Goal: Transaction & Acquisition: Purchase product/service

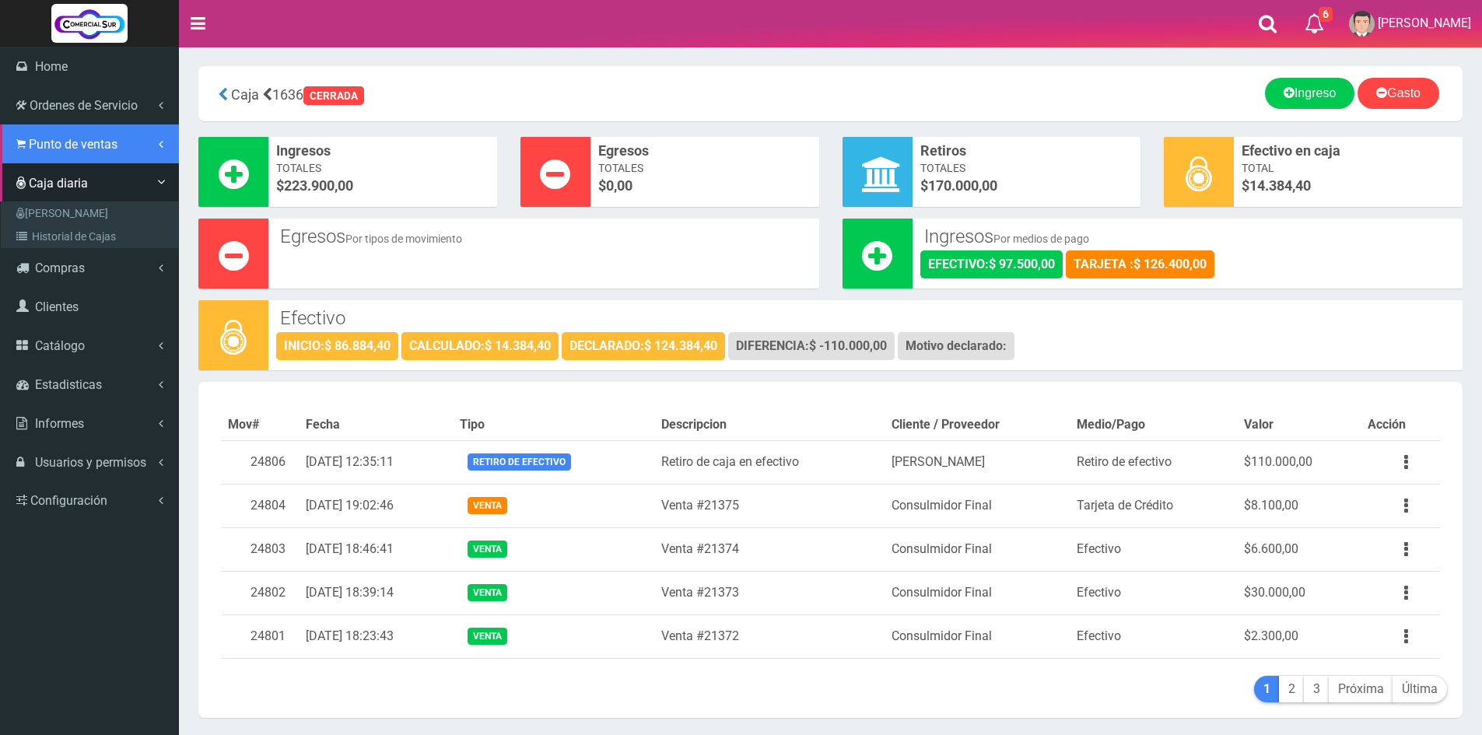
click at [36, 144] on span "Punto de ventas" at bounding box center [73, 144] width 89 height 15
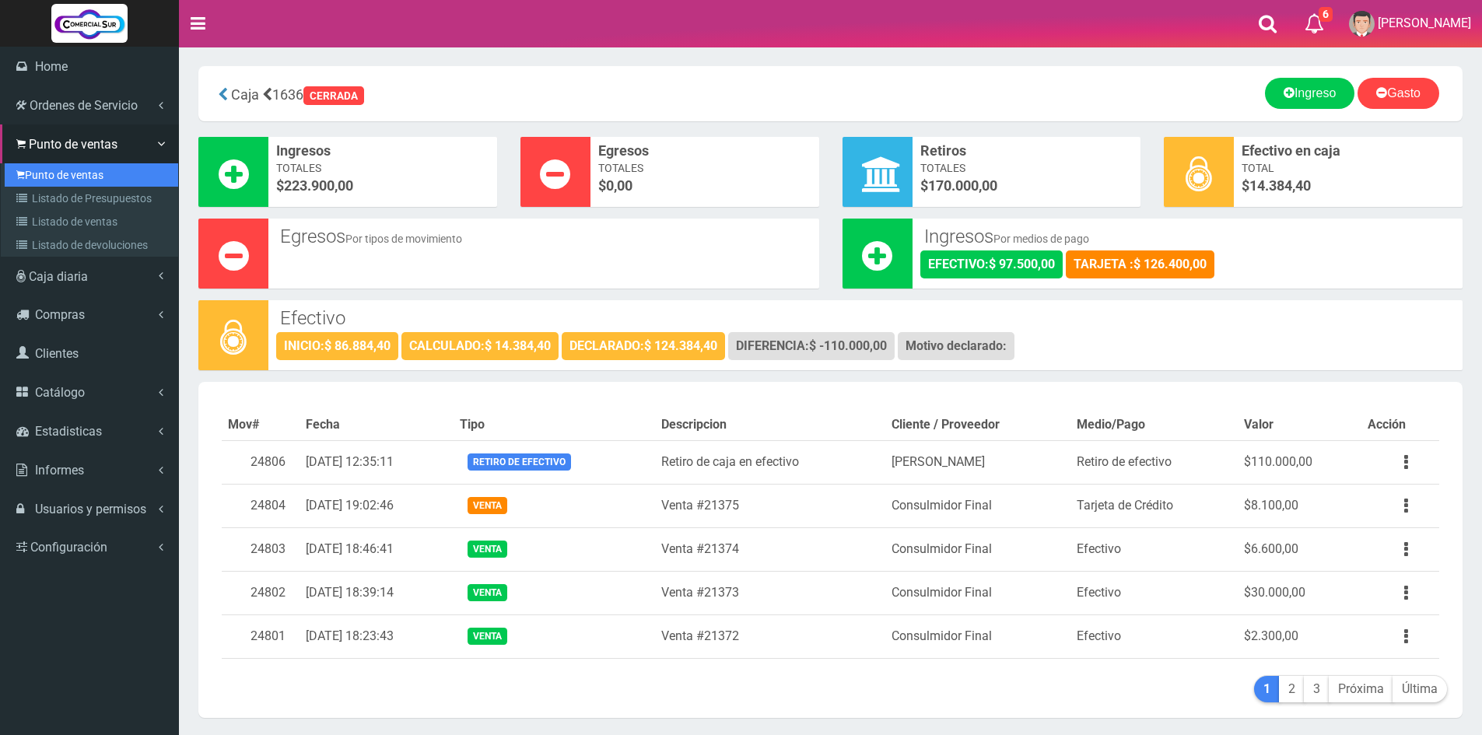
click at [35, 177] on link "Punto de ventas" at bounding box center [91, 174] width 173 height 23
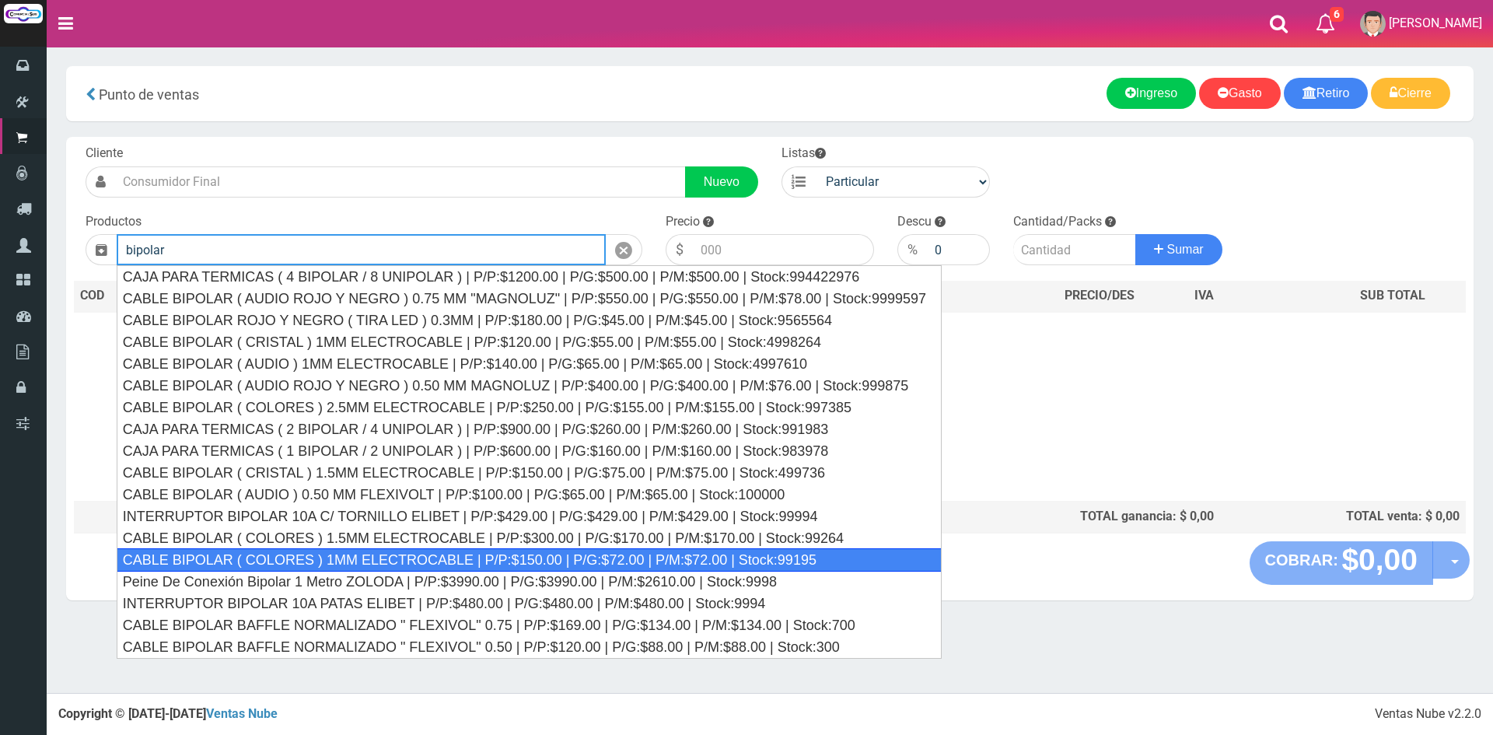
click at [439, 564] on div "CABLE BIPOLAR ( COLORES ) 1MM ELECTROCABLE | P/P:$150.00 | P/G:$72.00 | P/M:$72…" at bounding box center [529, 559] width 825 height 23
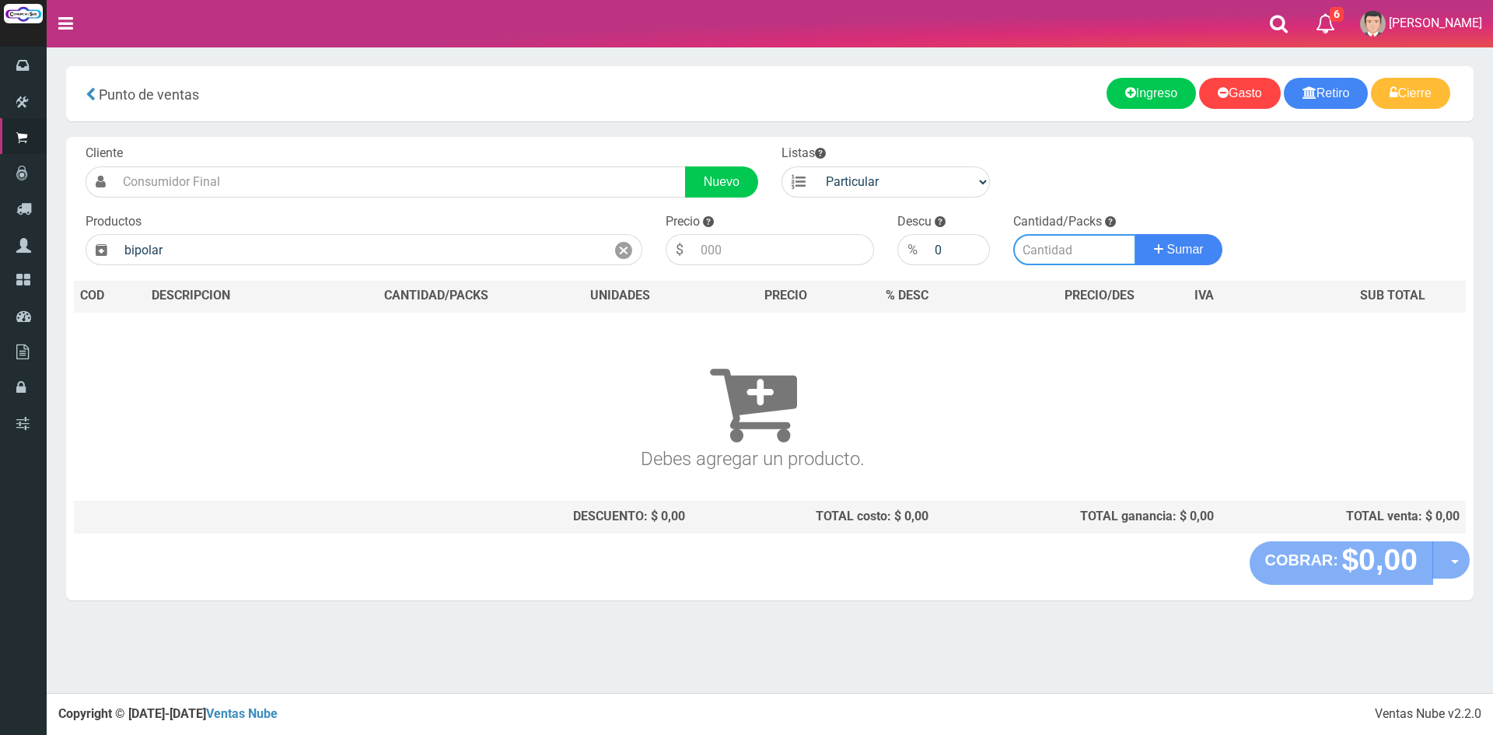
type input "CABLE BIPOLAR ( COLORES ) 1MM ELECTROCABLE | P/P:$150.00 | P/G:$72.00 | P/M:$72…"
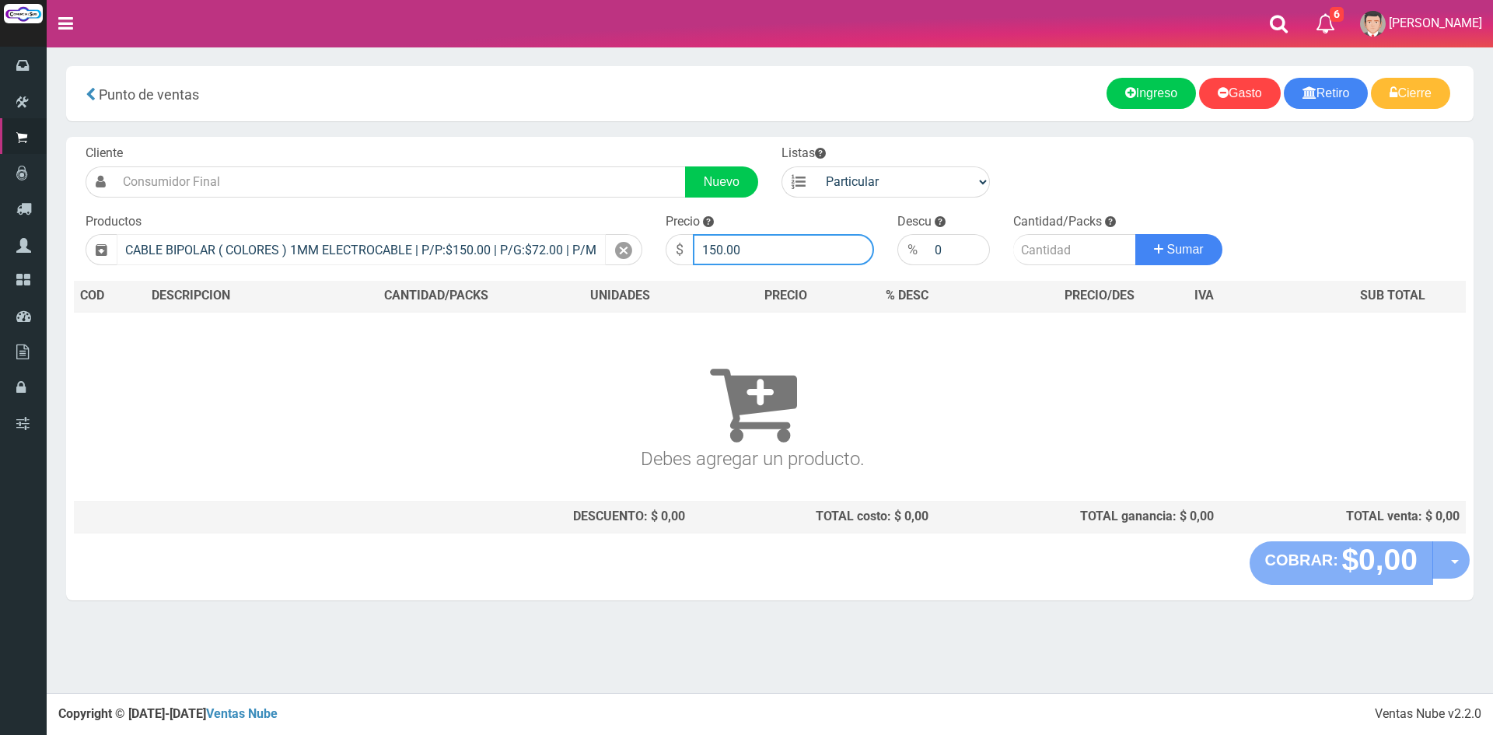
drag, startPoint x: 814, startPoint y: 249, endPoint x: 531, endPoint y: 240, distance: 283.3
click at [532, 145] on form "Cliente Nuevo Listas Particular Gremio Mayoristas" at bounding box center [770, 145] width 1392 height 0
type input "950"
type input "5"
click at [1136, 234] on button "Sumar" at bounding box center [1179, 249] width 87 height 31
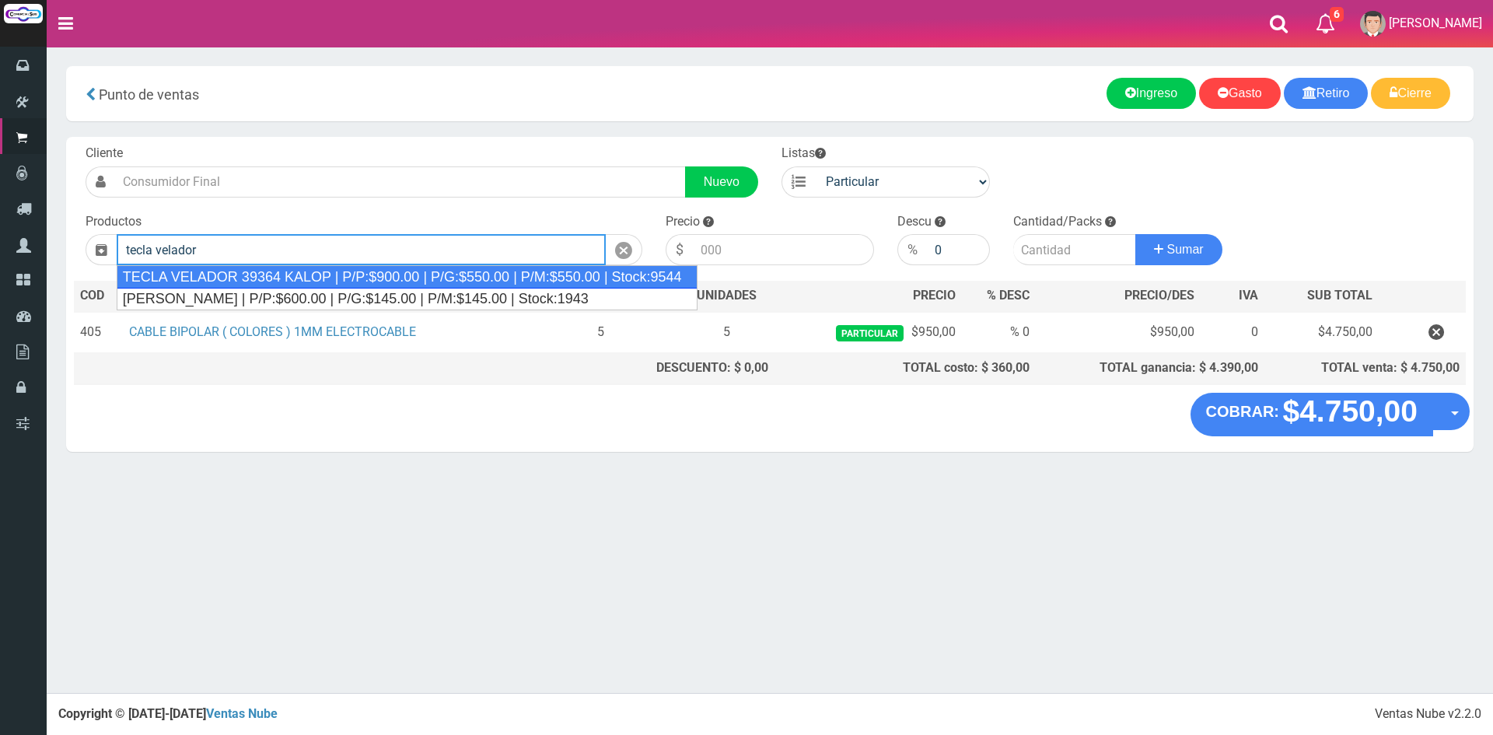
click at [294, 275] on div "TECLA VELADOR 39364 KALOP | P/P:$900.00 | P/G:$550.00 | P/M:$550.00 | Stock:9544" at bounding box center [407, 276] width 581 height 23
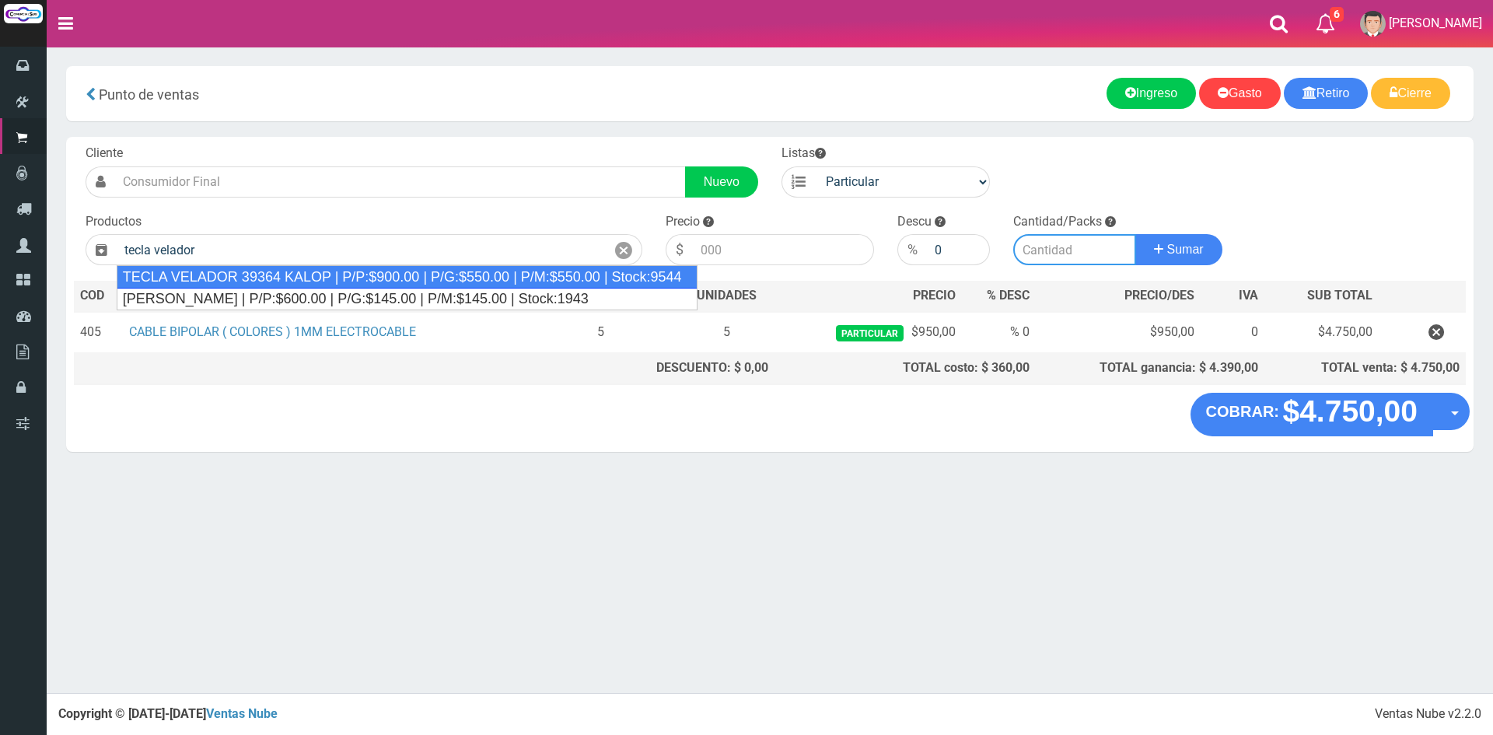
type input "TECLA VELADOR 39364 KALOP | P/P:$900.00 | P/G:$550.00 | P/M:$550.00 | Stock:9544"
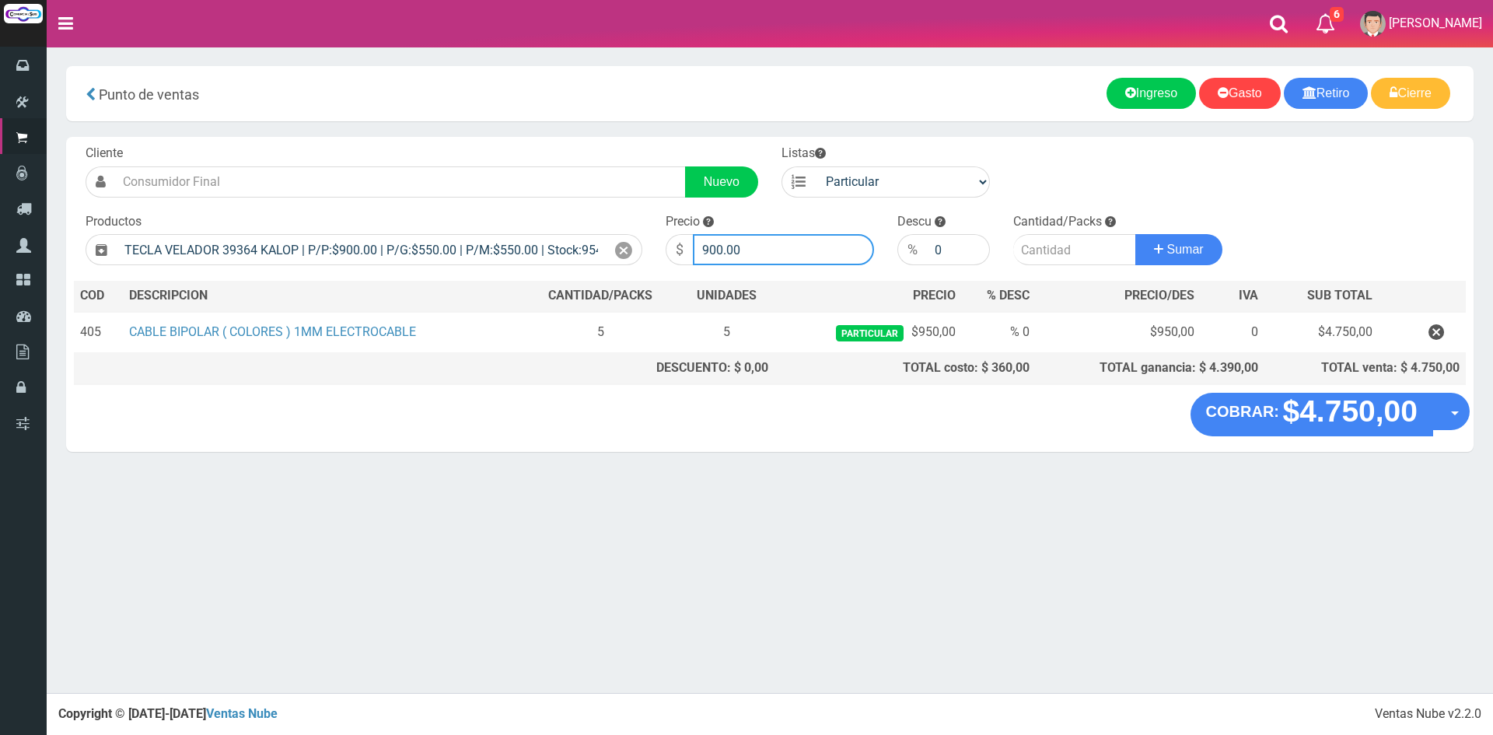
drag, startPoint x: 763, startPoint y: 238, endPoint x: 621, endPoint y: 232, distance: 142.5
click at [621, 145] on form "Cliente Nuevo Listas Particular Gremio Mayoristas" at bounding box center [770, 145] width 1392 height 0
type input "3000"
type input "1"
click at [1136, 234] on button "Sumar" at bounding box center [1179, 249] width 87 height 31
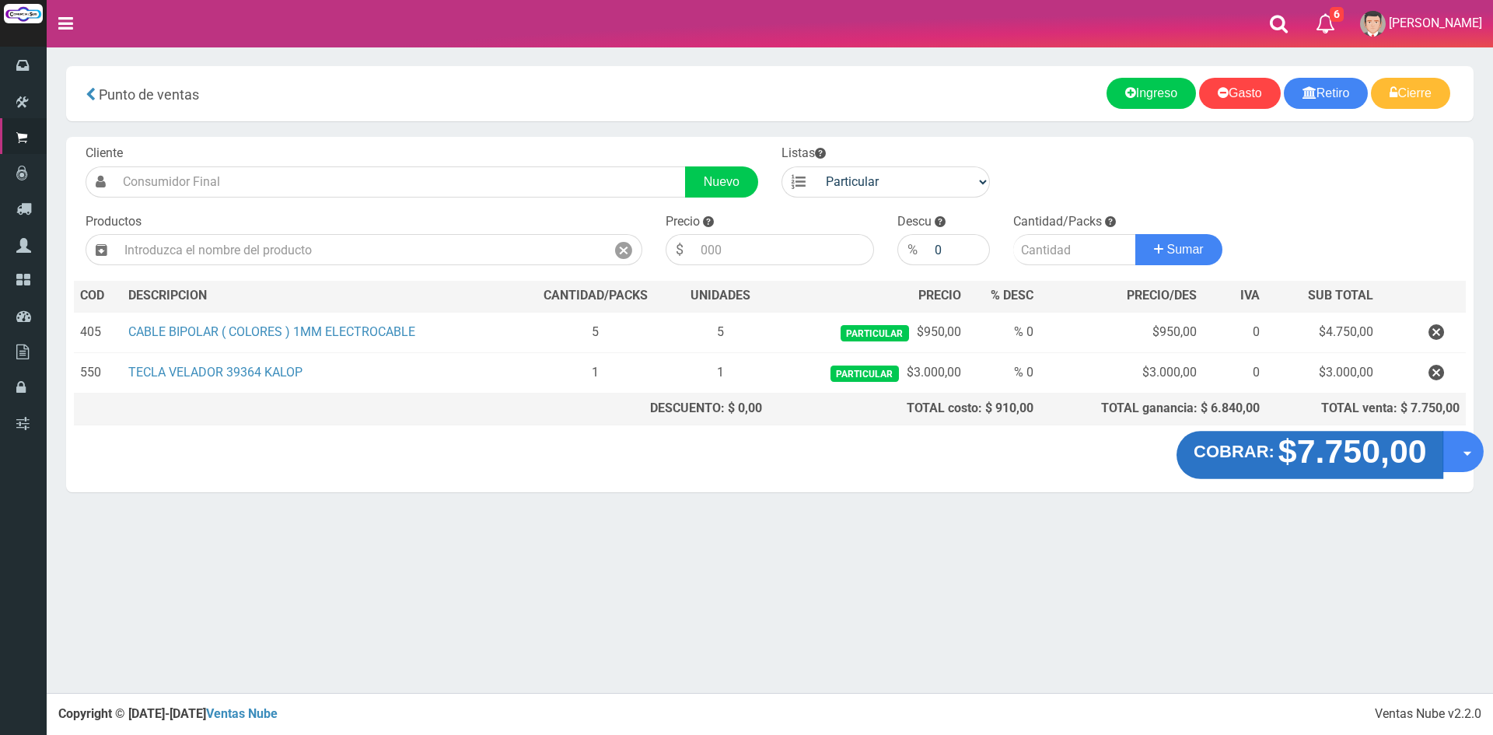
click at [1366, 454] on strong "$7.750,00" at bounding box center [1352, 451] width 149 height 37
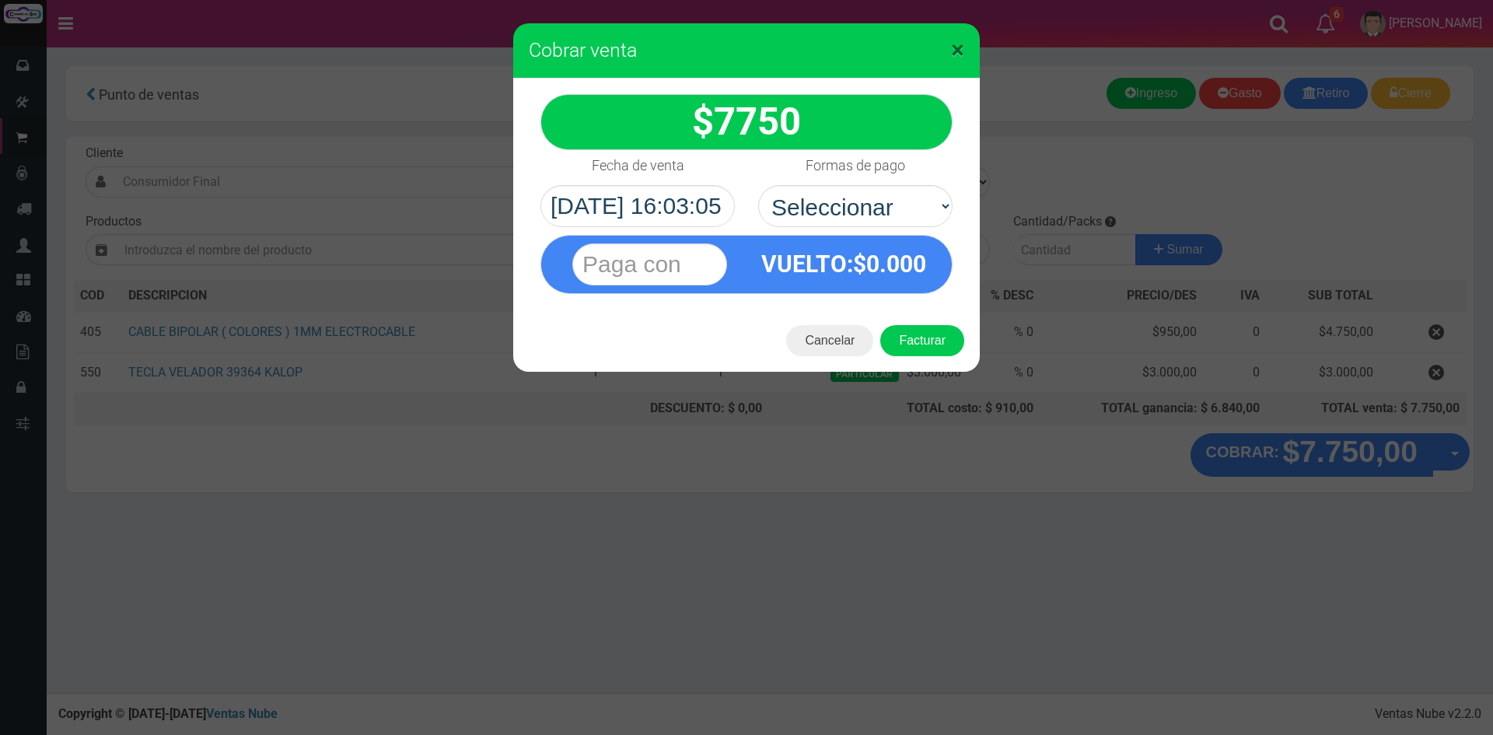
click at [961, 40] on span "×" at bounding box center [957, 50] width 13 height 30
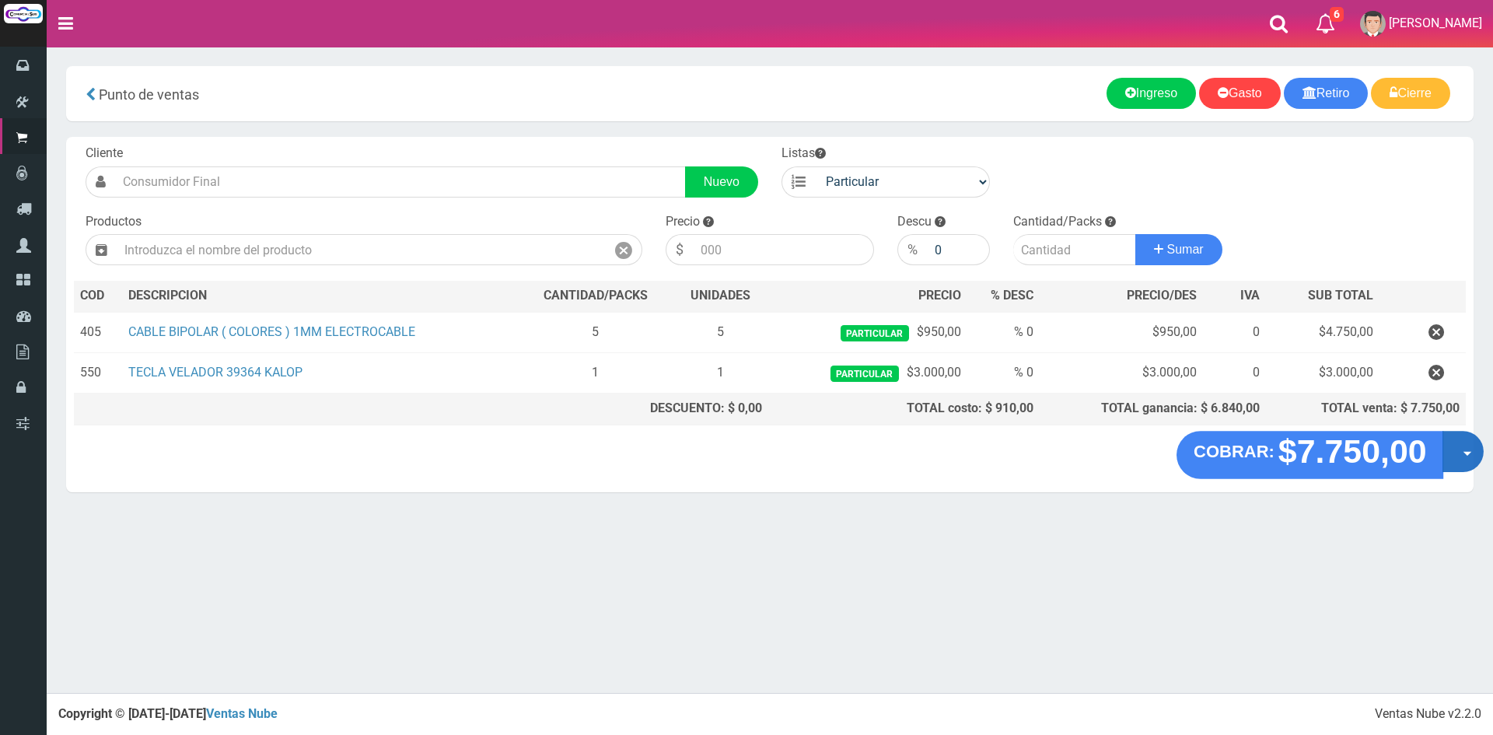
click at [1457, 449] on button "Opciones" at bounding box center [1463, 451] width 41 height 41
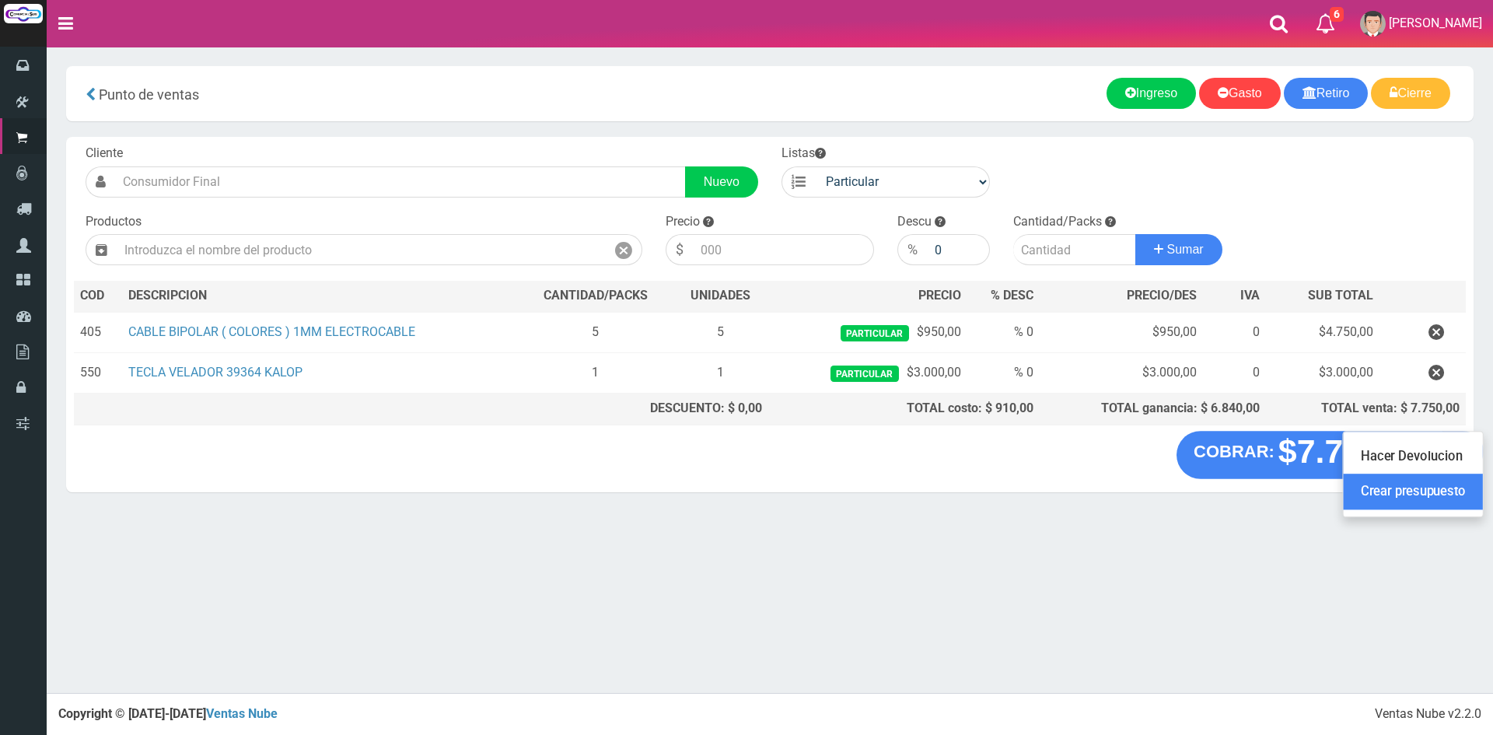
click at [1433, 485] on link "Crear presupuesto" at bounding box center [1413, 492] width 139 height 36
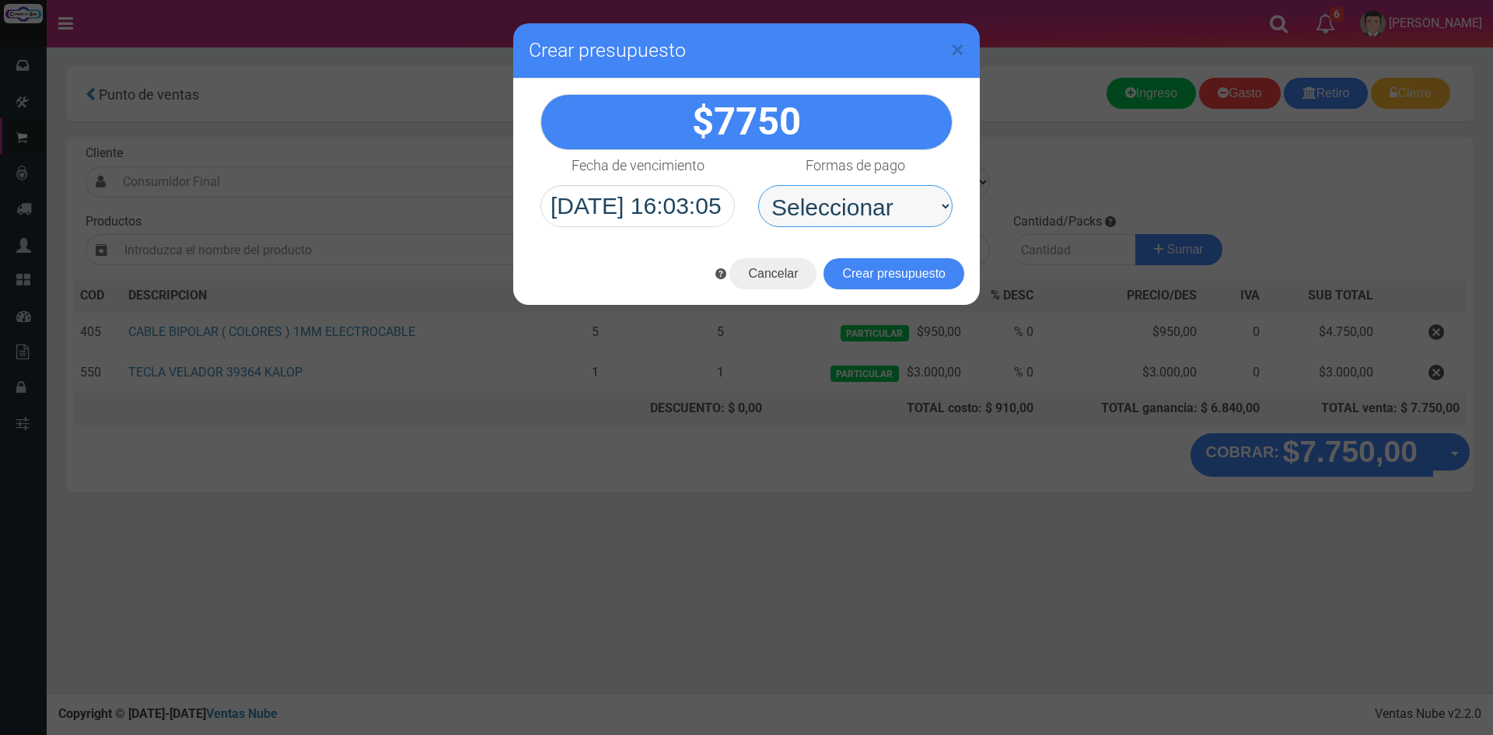
click at [908, 207] on select "Seleccionar Efectivo Tarjeta de Crédito Depósito Débito" at bounding box center [855, 206] width 194 height 42
select select "Depósito"
click at [758, 185] on select "Seleccionar Efectivo Tarjeta de Crédito Depósito Débito" at bounding box center [855, 206] width 194 height 42
click at [900, 280] on button "Crear presupuesto" at bounding box center [894, 273] width 141 height 31
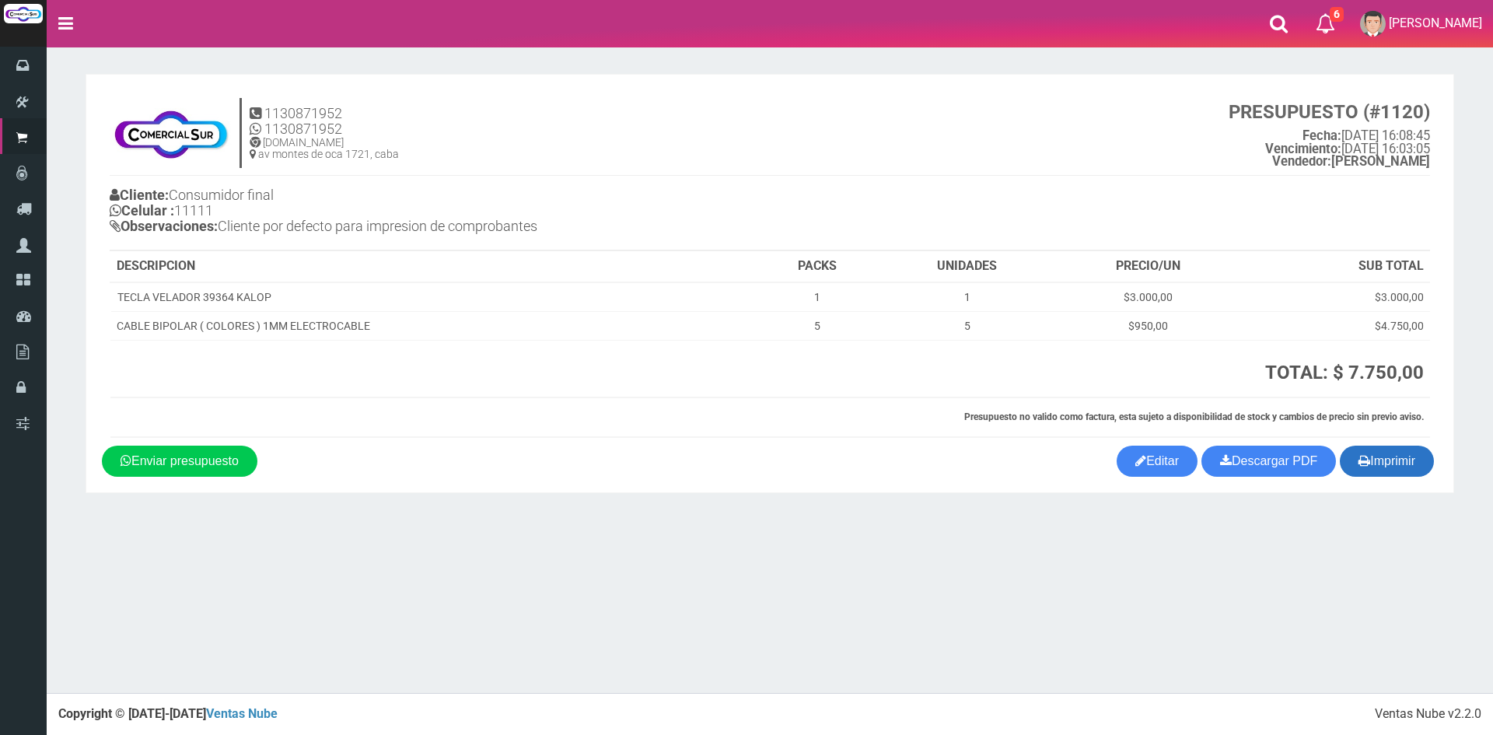
click at [1384, 464] on button "Imprimir" at bounding box center [1387, 461] width 94 height 31
click at [584, 556] on div "× Titulo del Msj texto Mas Texto Cancelar Aceptar 1130871952" at bounding box center [770, 346] width 1447 height 693
click at [1147, 456] on link "Editar" at bounding box center [1157, 461] width 81 height 31
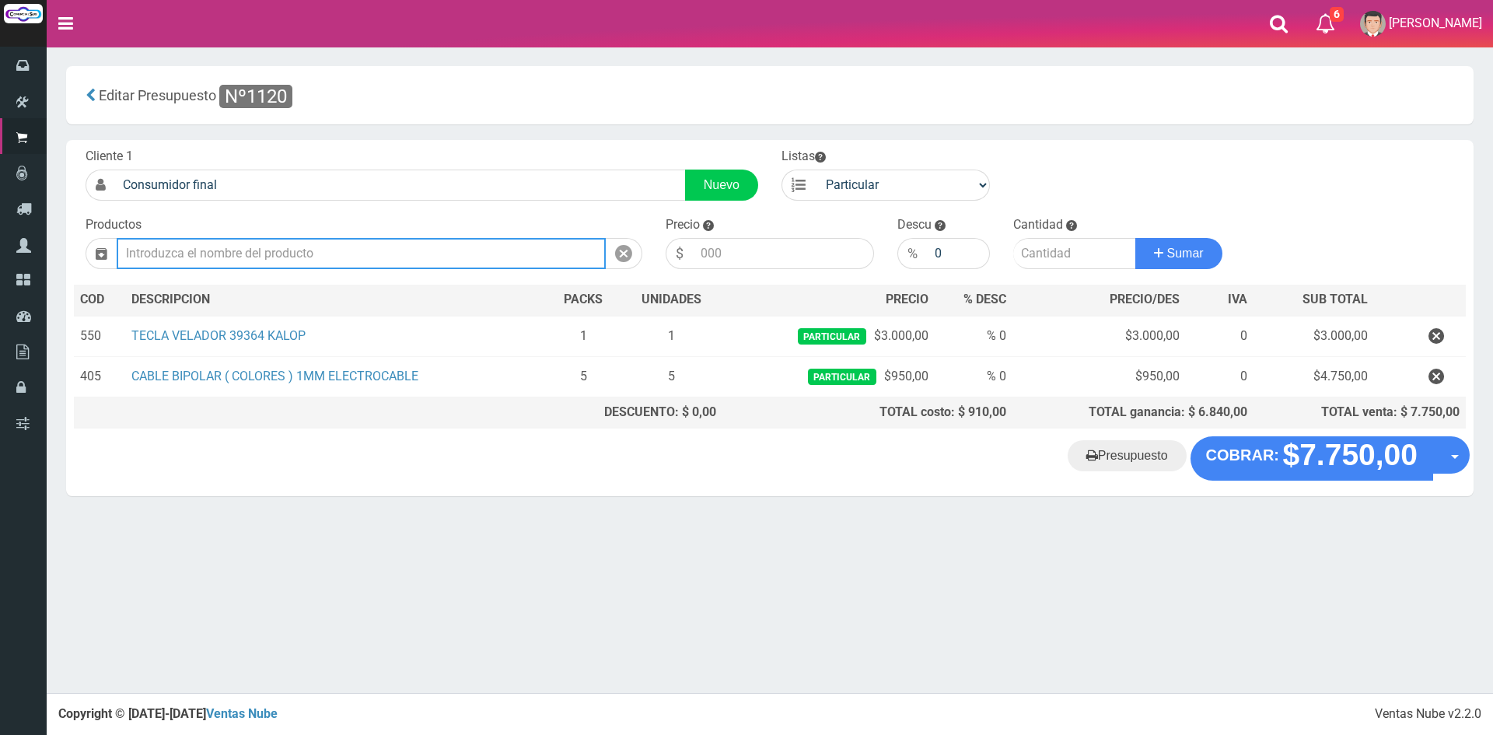
click at [420, 254] on input "text" at bounding box center [361, 253] width 489 height 31
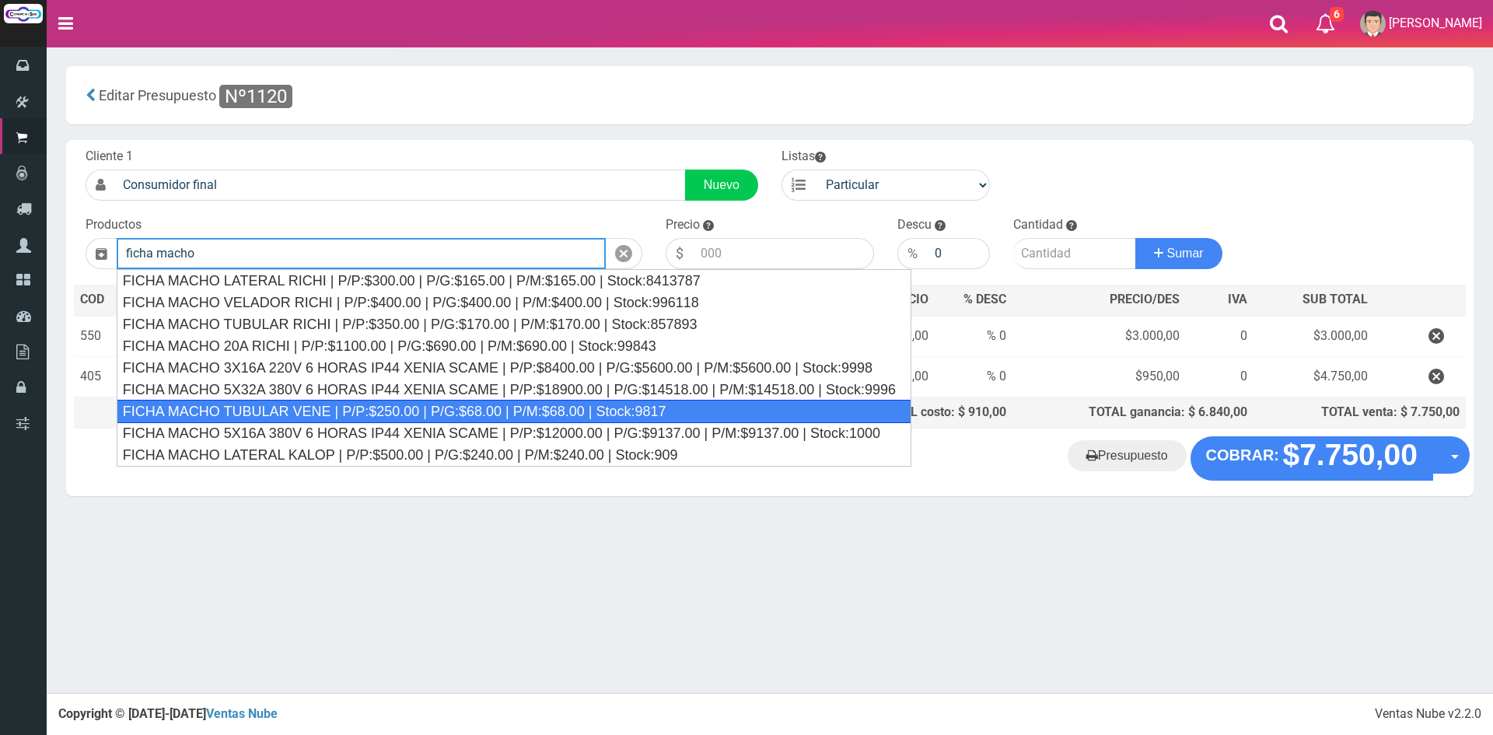
click at [341, 419] on div "FICHA MACHO TUBULAR VENE | P/P:$250.00 | P/G:$68.00 | P/M:$68.00 | Stock:9817" at bounding box center [514, 411] width 795 height 23
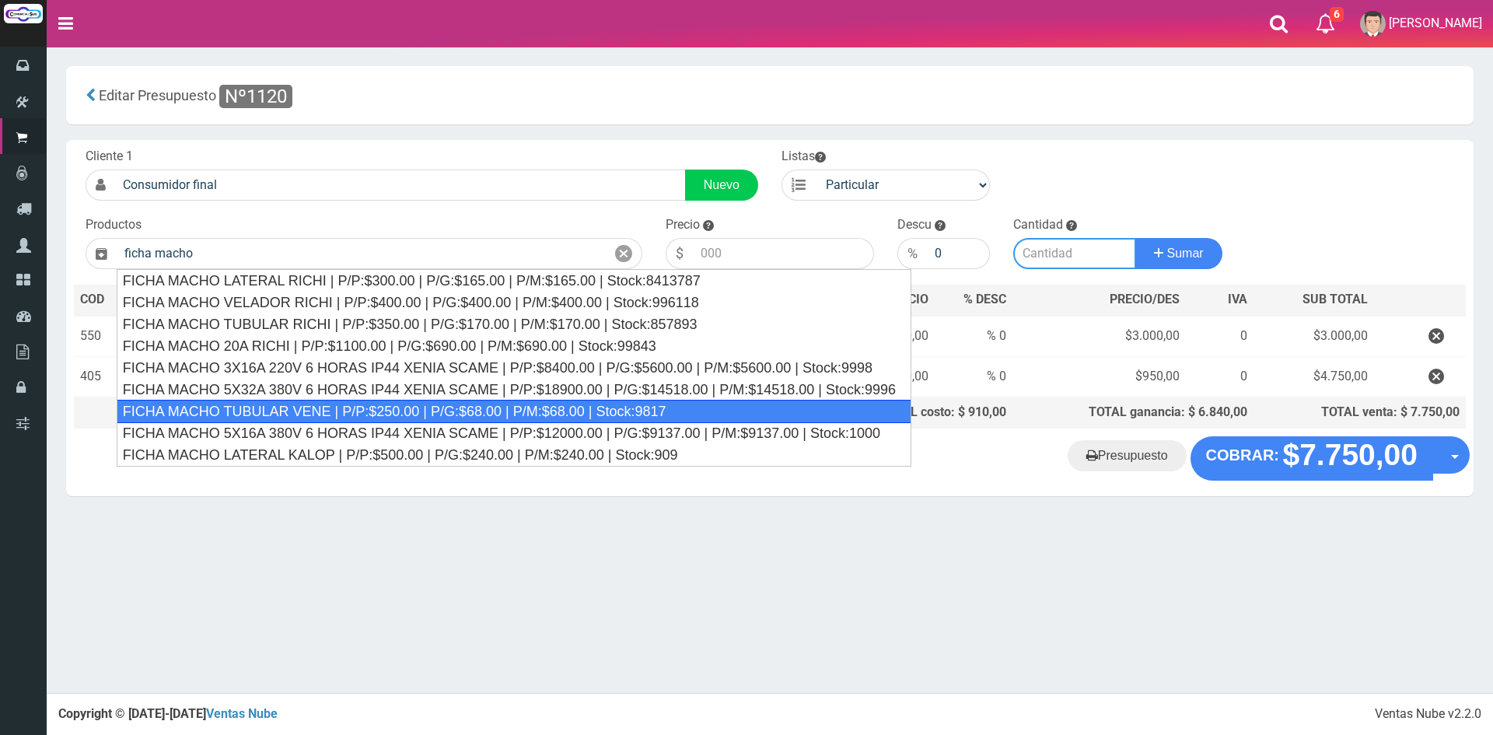
type input "FICHA MACHO TUBULAR VENE | P/P:$250.00 | P/G:$68.00 | P/M:$68.00 | Stock:9817"
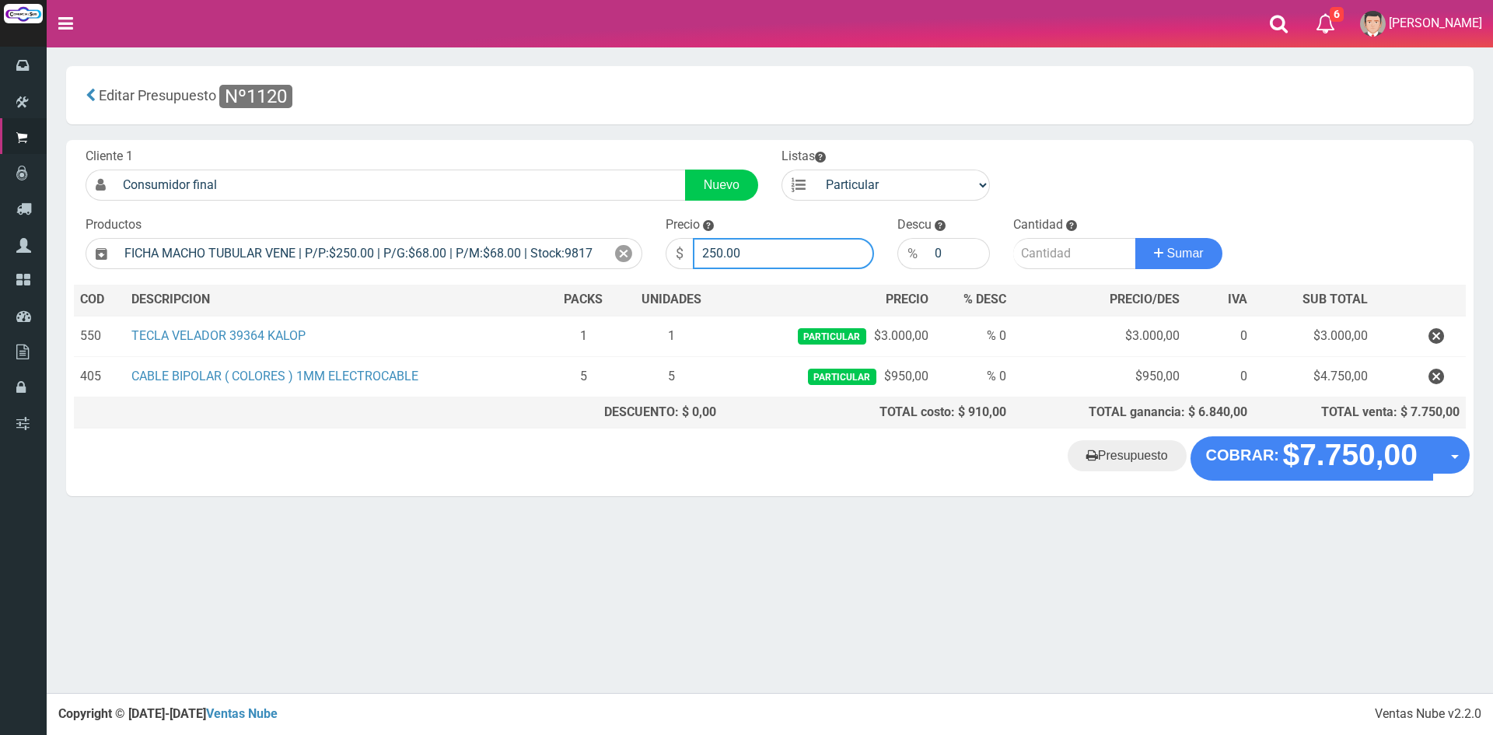
drag, startPoint x: 750, startPoint y: 261, endPoint x: 487, endPoint y: 216, distance: 266.7
click at [487, 148] on form "Cliente 1 Consumidor final Nuevo Listas Particular Gremio Mayoristas" at bounding box center [770, 148] width 1392 height 0
type input "2500"
click at [1136, 238] on button "Sumar" at bounding box center [1179, 253] width 87 height 31
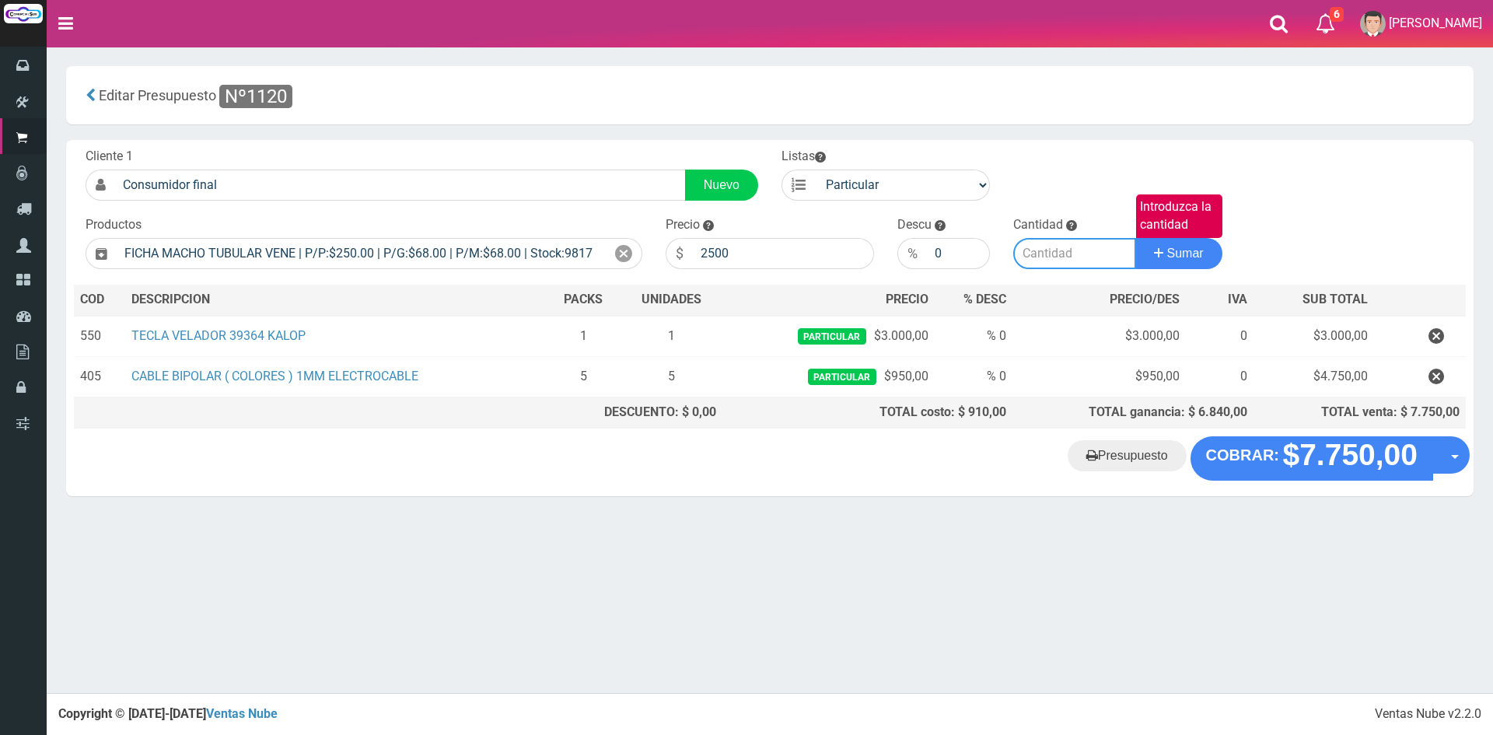
click at [1073, 240] on input "Introduzca la cantidad" at bounding box center [1074, 253] width 123 height 31
click at [1066, 254] on input "Introduzca la cantidad" at bounding box center [1074, 253] width 123 height 31
type input "1"
click at [1136, 238] on button "Sumar" at bounding box center [1179, 253] width 87 height 31
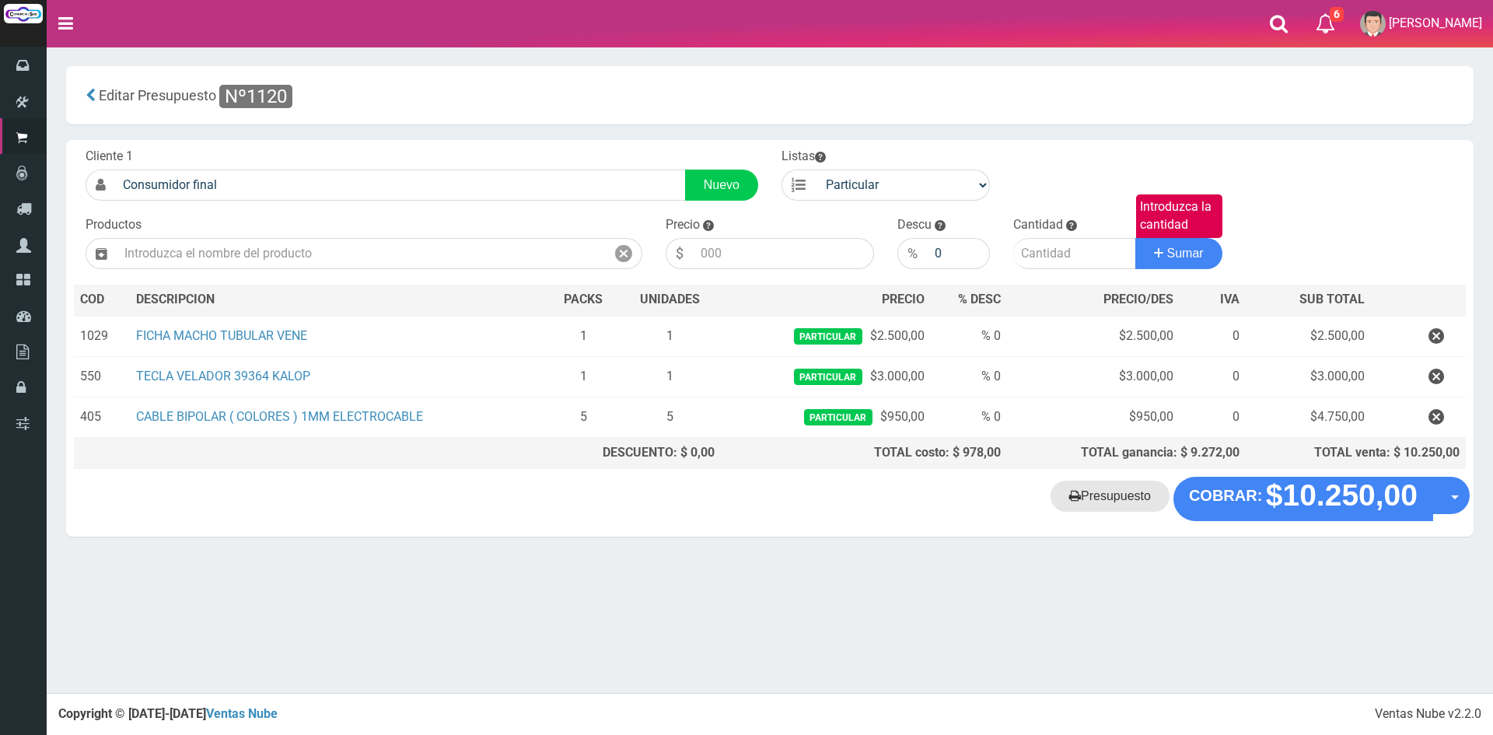
drag, startPoint x: 1110, startPoint y: 495, endPoint x: 1144, endPoint y: 544, distance: 59.1
click at [1111, 495] on link "Presupuesto" at bounding box center [1110, 496] width 119 height 31
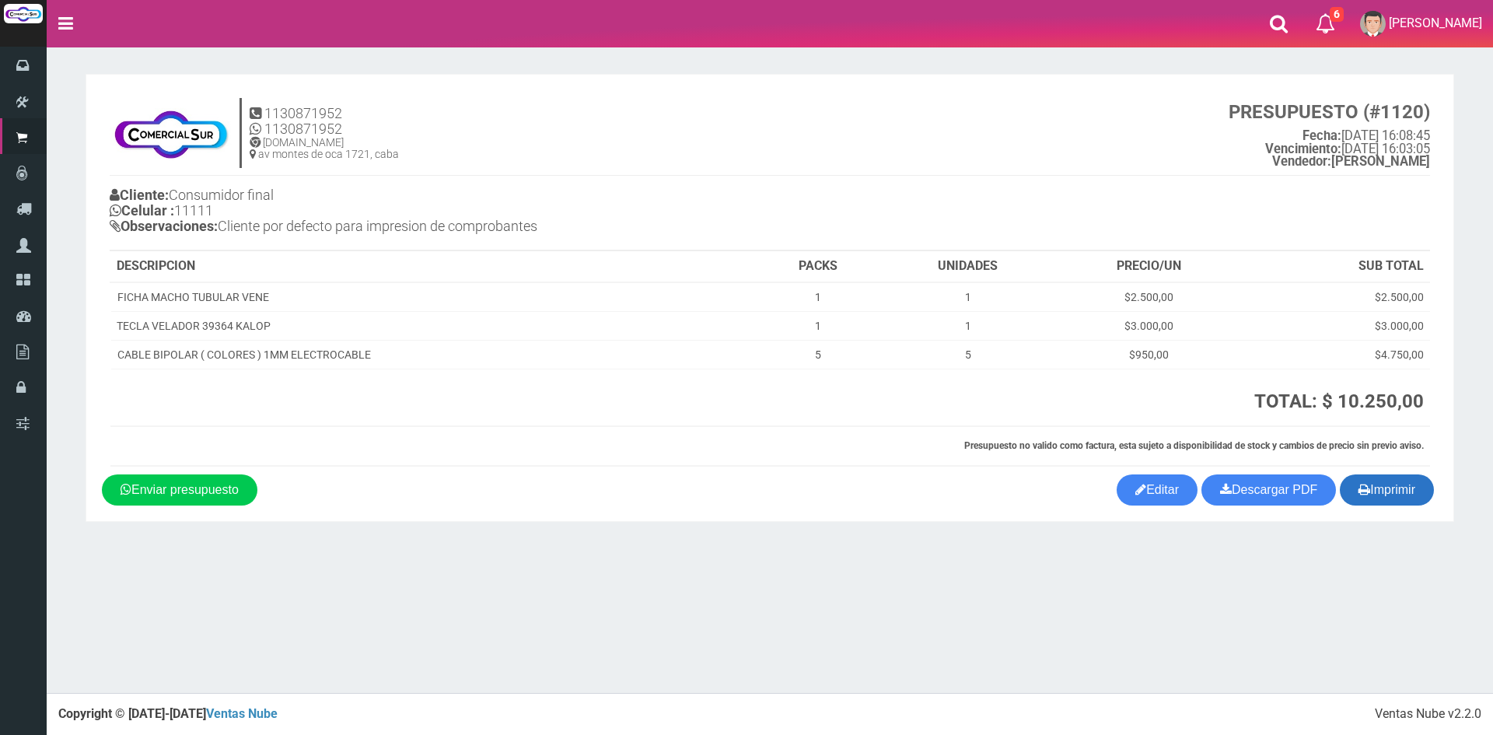
click at [1389, 489] on button "Imprimir" at bounding box center [1387, 489] width 94 height 31
